Goal: Transaction & Acquisition: Purchase product/service

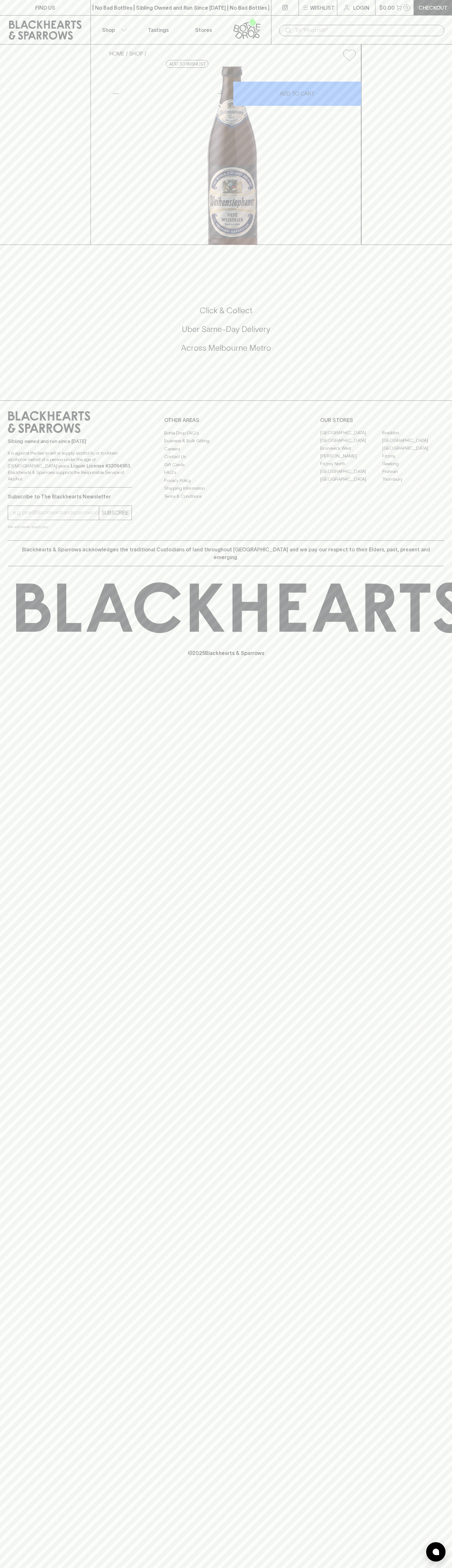
click at [363, 2] on link "Login" at bounding box center [356, 7] width 38 height 15
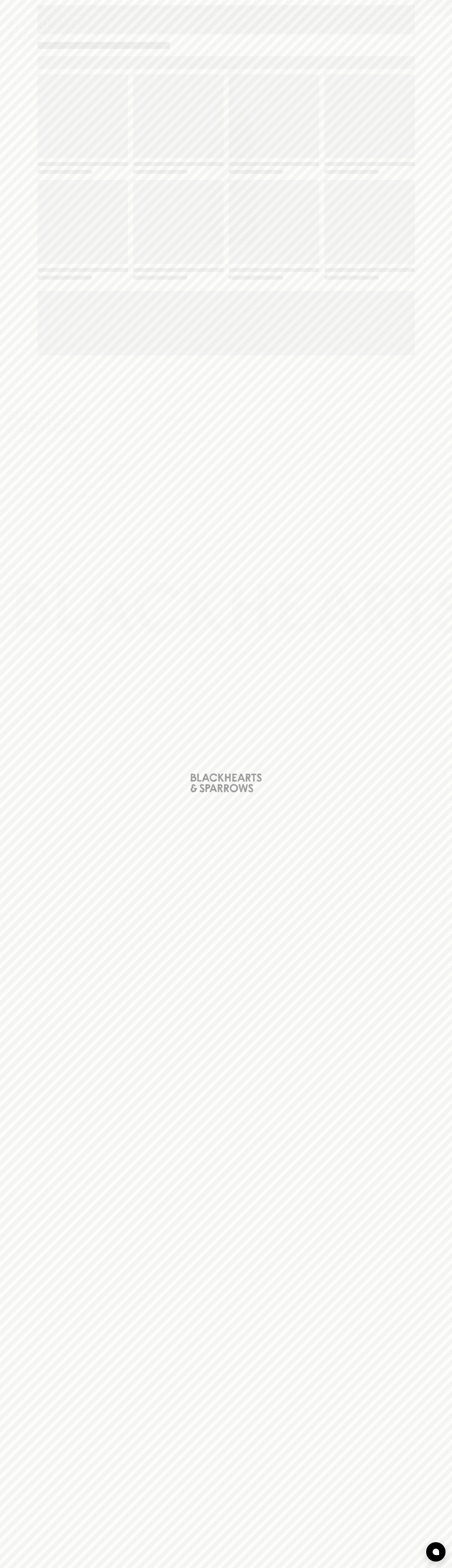
click at [438, 1298] on div "Loading" at bounding box center [226, 784] width 452 height 1568
click at [314, 1567] on html "FIND US | No Bad Bottles | Sibling Owned and Run Since [DATE] | No Bad Bottles …" at bounding box center [226, 784] width 452 height 1568
click at [7, 1129] on div "Loading" at bounding box center [226, 784] width 452 height 1568
